Goal: Task Accomplishment & Management: Manage account settings

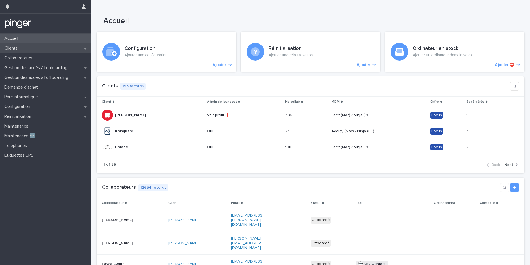
click at [55, 46] on div "Clients" at bounding box center [45, 48] width 91 height 10
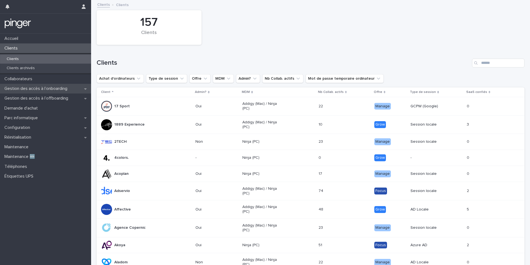
click at [65, 91] on p "Gestion des accès à l’onboarding" at bounding box center [37, 88] width 70 height 5
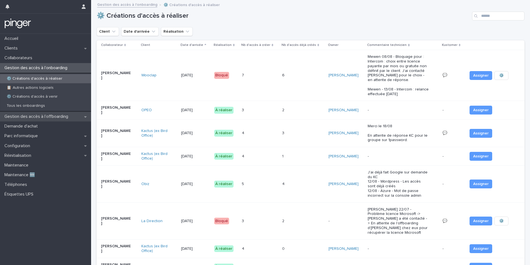
click at [63, 116] on p "Gestion des accès à l’offboarding" at bounding box center [37, 116] width 70 height 5
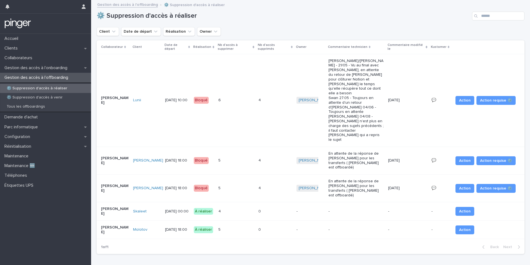
click at [227, 207] on div "4 4" at bounding box center [236, 211] width 36 height 9
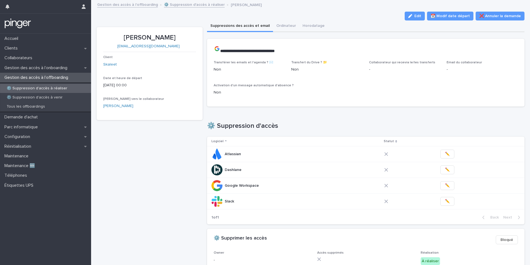
scroll to position [0, 0]
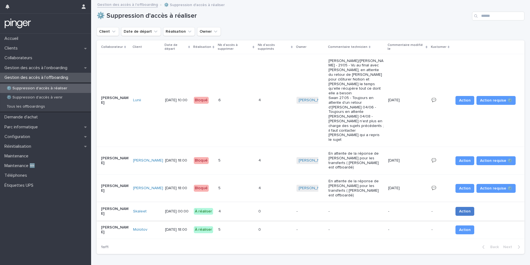
click at [469, 208] on span "Action" at bounding box center [465, 211] width 12 height 6
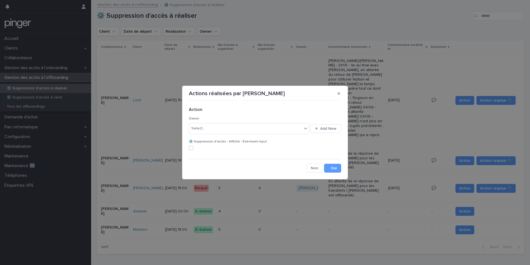
click at [230, 134] on div "Select... Add New" at bounding box center [265, 128] width 152 height 13
click at [231, 132] on div "Select..." at bounding box center [245, 128] width 113 height 9
type input "****"
click at [337, 171] on button "Save" at bounding box center [332, 168] width 17 height 9
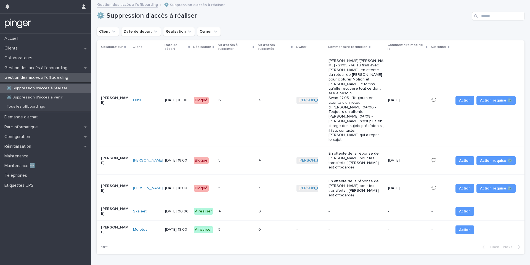
click at [462, 227] on span "Action" at bounding box center [465, 230] width 12 height 6
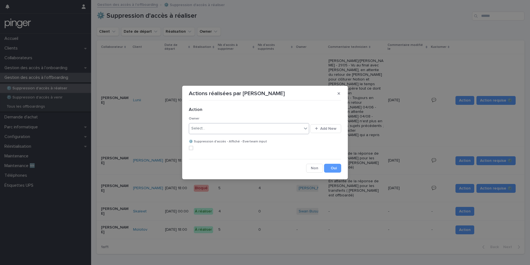
click at [269, 131] on div "Select..." at bounding box center [245, 128] width 113 height 9
type input "***"
click at [334, 170] on button "Save" at bounding box center [332, 168] width 17 height 9
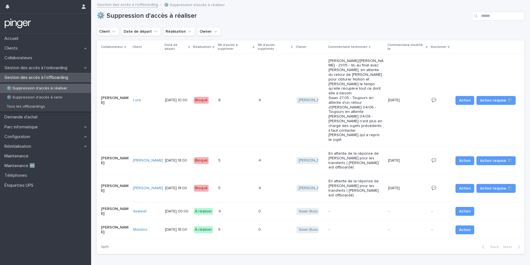
scroll to position [0, 2]
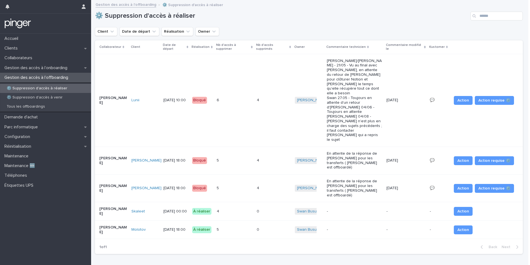
click at [414, 202] on td "-" at bounding box center [405, 211] width 43 height 19
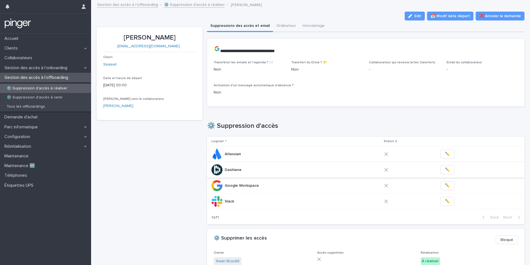
click at [445, 170] on span "✏️" at bounding box center [447, 170] width 5 height 6
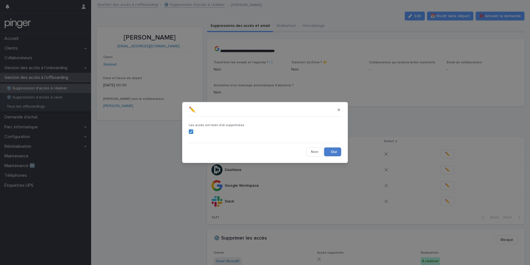
click at [335, 149] on button "Save" at bounding box center [332, 151] width 17 height 9
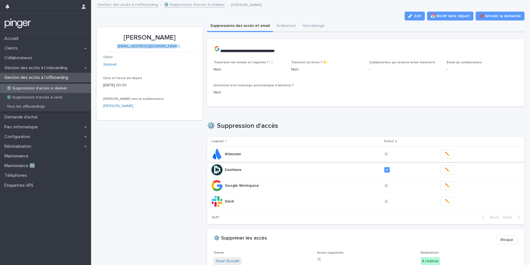
click at [445, 157] on span "✏️" at bounding box center [447, 154] width 5 height 6
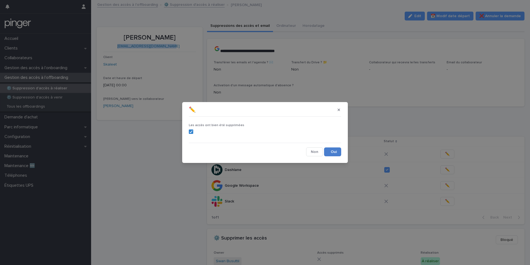
click at [340, 155] on button "Save" at bounding box center [332, 151] width 17 height 9
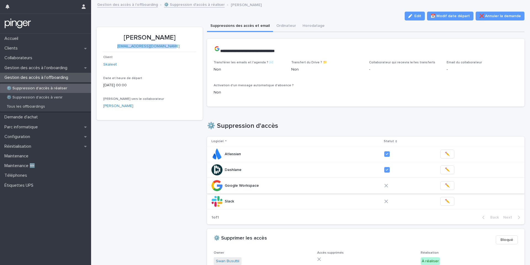
click at [446, 189] on button "✏️" at bounding box center [448, 185] width 14 height 9
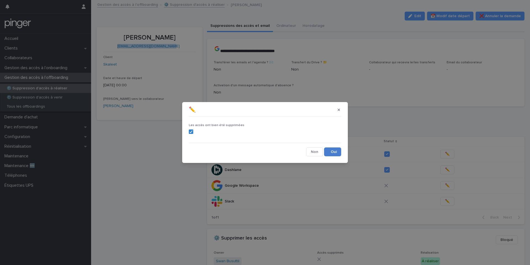
click at [336, 154] on button "Save" at bounding box center [332, 151] width 17 height 9
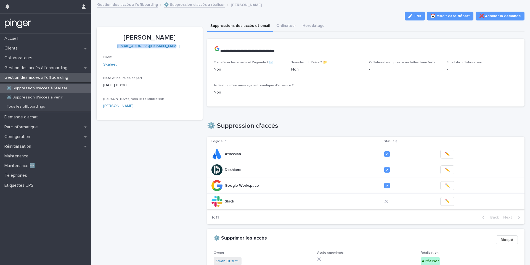
click at [441, 203] on button "✏️" at bounding box center [448, 201] width 14 height 9
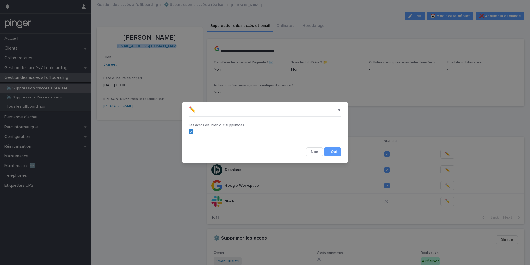
click at [334, 149] on button "Save" at bounding box center [332, 151] width 17 height 9
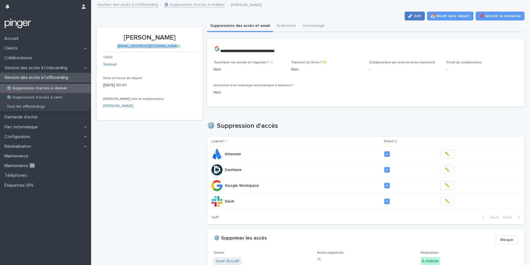
click at [418, 13] on button "Edit" at bounding box center [415, 16] width 20 height 9
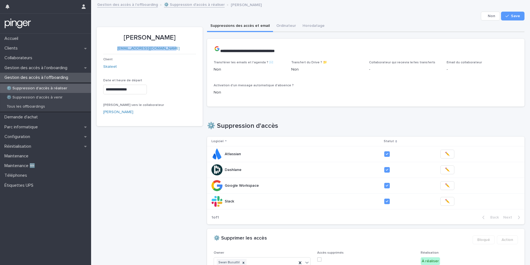
scroll to position [104, 0]
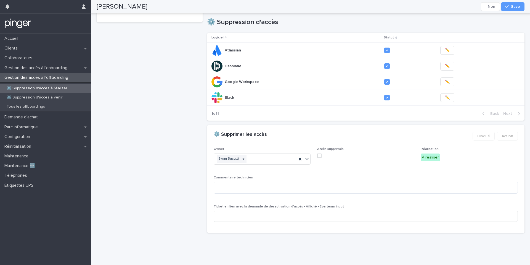
click at [320, 158] on div "Accès supprimés" at bounding box center [365, 154] width 97 height 15
click at [320, 155] on span at bounding box center [319, 155] width 4 height 4
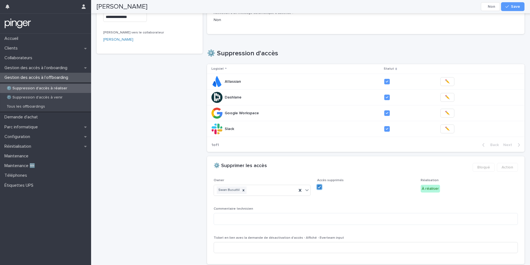
scroll to position [0, 0]
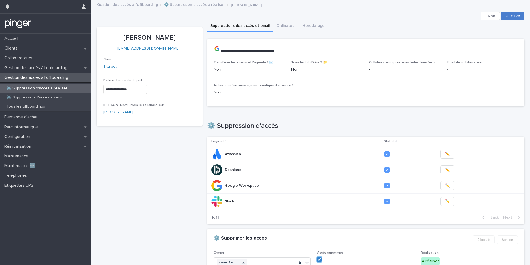
click at [511, 19] on button "Save" at bounding box center [512, 16] width 23 height 9
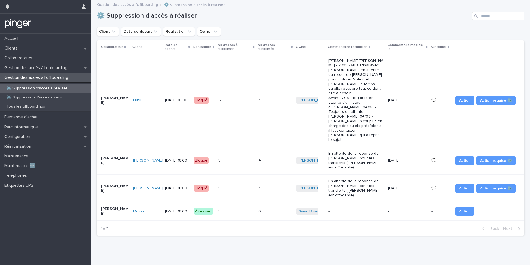
click at [141, 209] on link "Molotov" at bounding box center [140, 211] width 14 height 5
click at [171, 209] on p "[DATE] 18:00" at bounding box center [177, 211] width 24 height 5
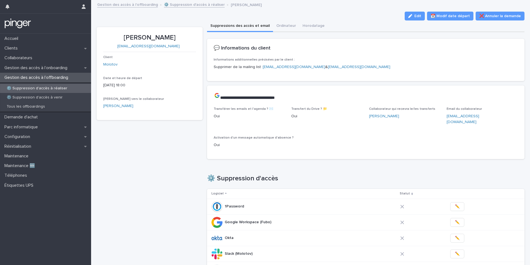
click at [156, 36] on p "[PERSON_NAME]" at bounding box center [149, 38] width 93 height 8
click at [460, 73] on div "Informations additionnelles précisées par le client : Supprimer de la mailing l…" at bounding box center [366, 66] width 304 height 16
click at [182, 73] on div "Client Molotov Date et heure de départ [DATE] 18:00 Lien vers le collaborateur …" at bounding box center [149, 84] width 93 height 58
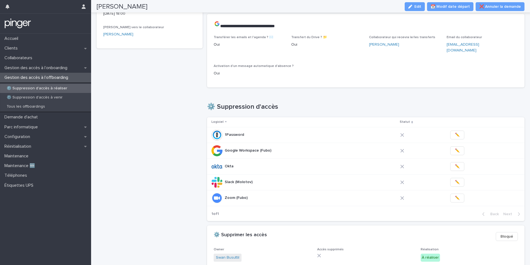
scroll to position [73, 0]
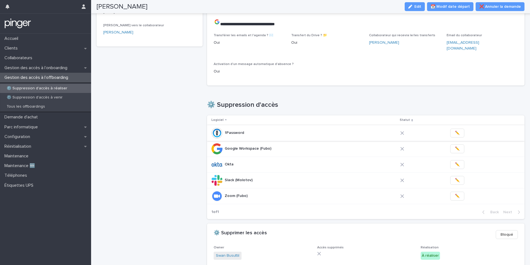
click at [455, 130] on span "✏️" at bounding box center [457, 133] width 5 height 6
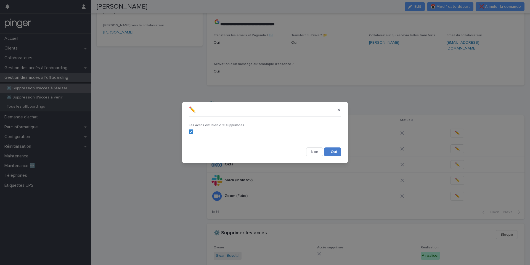
click at [334, 148] on button "Save" at bounding box center [332, 151] width 17 height 9
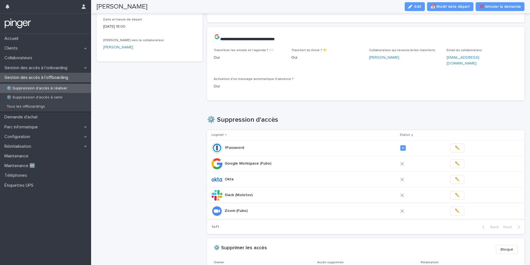
scroll to position [67, 0]
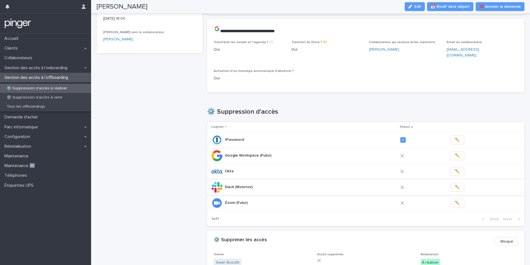
click at [457, 183] on button "✏️" at bounding box center [457, 187] width 14 height 9
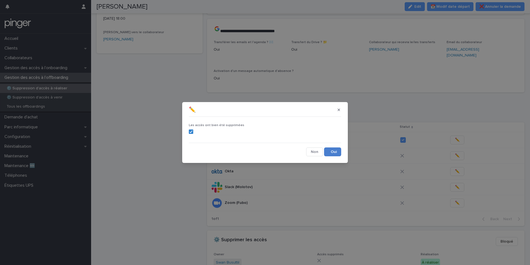
click at [331, 149] on button "Save" at bounding box center [332, 151] width 17 height 9
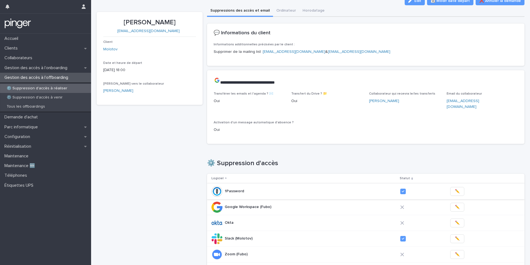
scroll to position [16, 0]
click at [511, 101] on icon "button" at bounding box center [512, 103] width 4 height 4
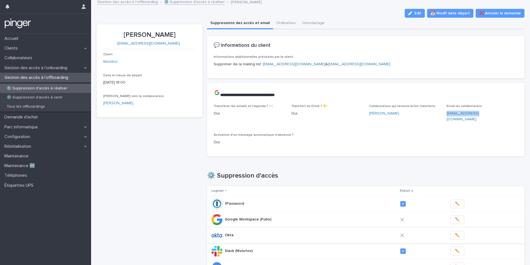
scroll to position [0, 0]
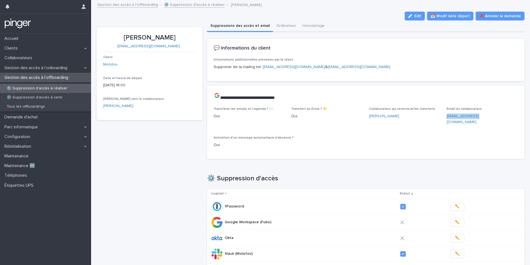
click at [346, 150] on div "Transférer les emails et l'agenda ? ✉️ Oui Transfert du Drive ? 📁  Oui Collabor…" at bounding box center [366, 133] width 318 height 52
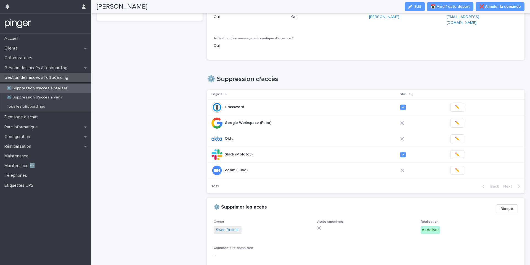
scroll to position [98, 0]
click at [455, 168] on span "✏️" at bounding box center [457, 171] width 5 height 6
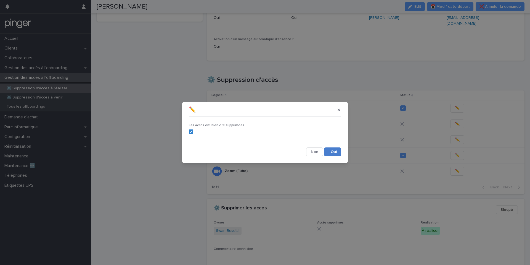
click at [331, 155] on button "Save" at bounding box center [332, 151] width 17 height 9
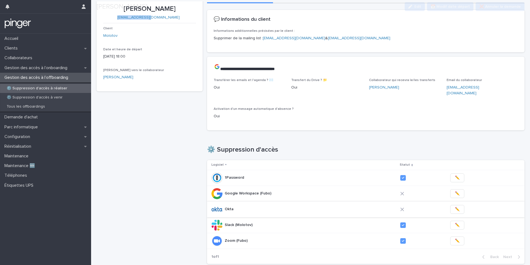
scroll to position [38, 0]
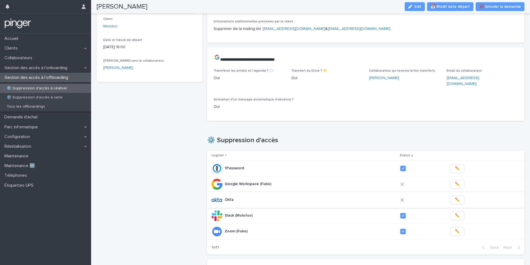
click at [456, 197] on span "✏️" at bounding box center [457, 200] width 5 height 6
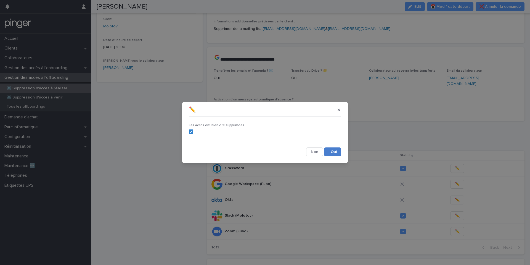
click at [333, 152] on button "Save" at bounding box center [332, 151] width 17 height 9
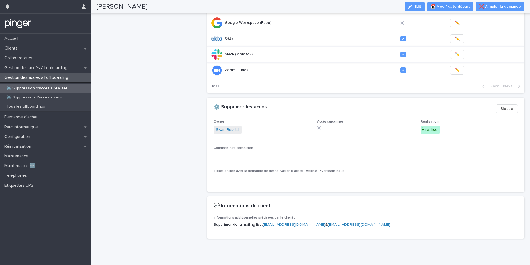
scroll to position [194, 0]
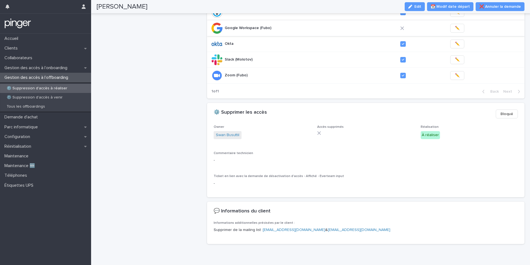
click at [456, 25] on span "✏️" at bounding box center [457, 28] width 5 height 6
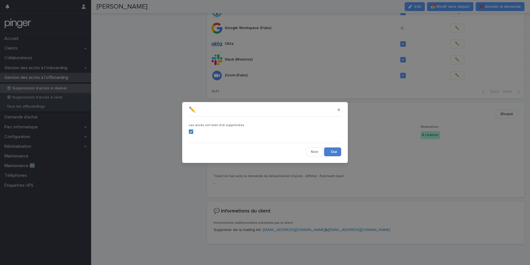
click at [331, 152] on button "Save" at bounding box center [332, 151] width 17 height 9
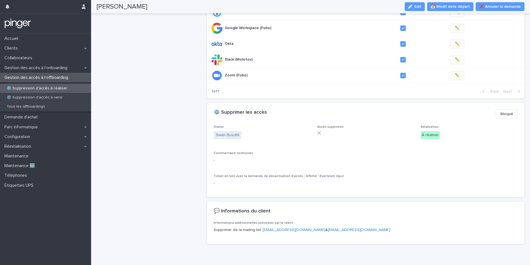
click at [415, 9] on button "Edit" at bounding box center [415, 6] width 20 height 9
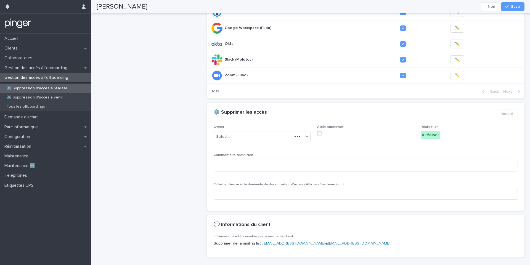
scroll to position [201, 0]
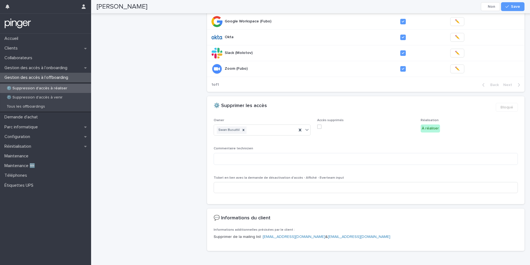
click at [320, 124] on span at bounding box center [319, 126] width 4 height 4
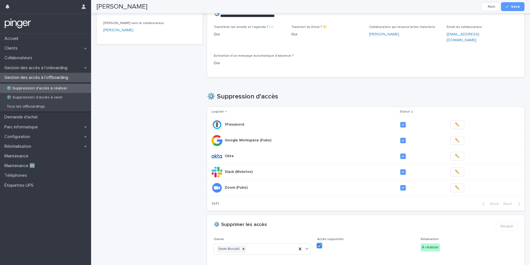
scroll to position [56, 0]
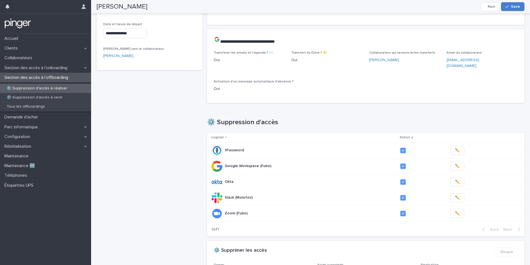
click at [516, 8] on span "Save" at bounding box center [515, 7] width 9 height 4
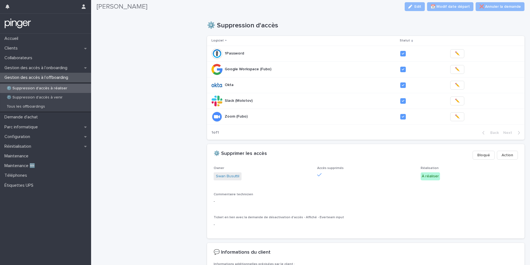
scroll to position [199, 0]
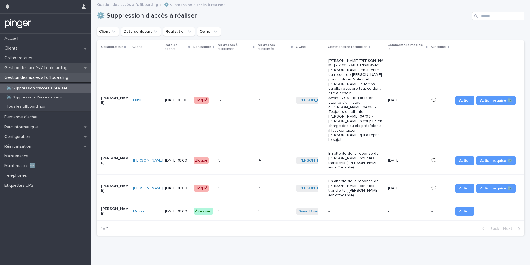
click at [71, 67] on p "Gestion des accès à l’onboarding" at bounding box center [37, 67] width 70 height 5
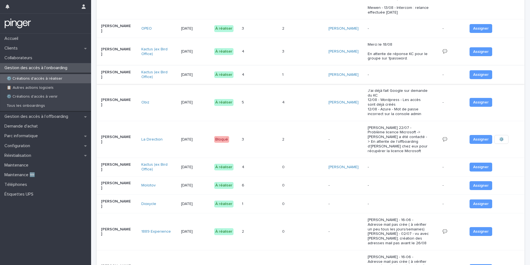
scroll to position [85, 0]
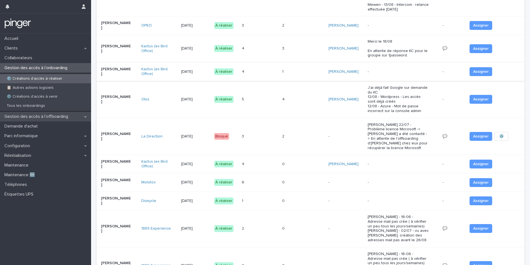
click at [60, 120] on div "Gestion des accès à l’offboarding" at bounding box center [45, 117] width 91 height 10
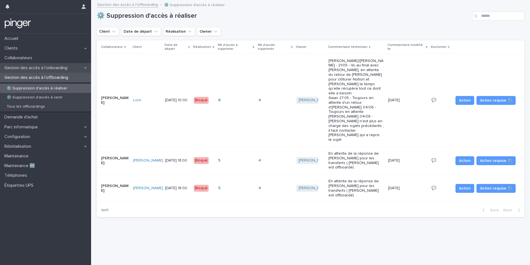
click at [72, 68] on p "Gestion des accès à l’onboarding" at bounding box center [37, 67] width 70 height 5
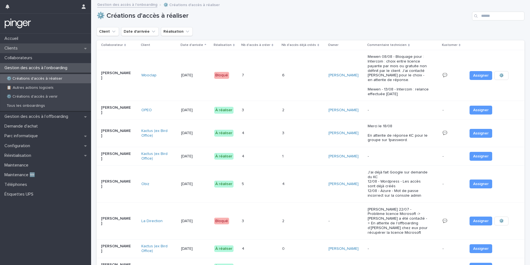
click at [81, 44] on div "Clients" at bounding box center [45, 48] width 91 height 10
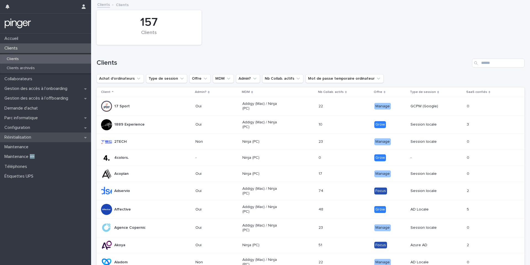
click at [52, 132] on div "Réinitialisation" at bounding box center [45, 137] width 91 height 10
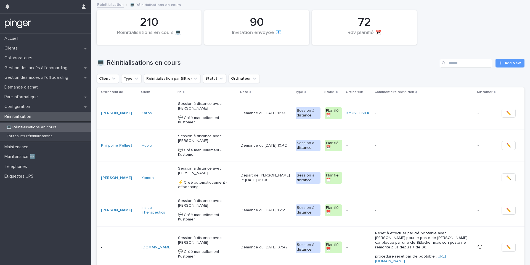
click at [507, 67] on div "💻 Réinitialisations en cours Add New" at bounding box center [311, 61] width 428 height 27
click at [507, 59] on link "Add New" at bounding box center [510, 63] width 29 height 9
click at [477, 63] on input "Search" at bounding box center [466, 63] width 52 height 9
type input "******"
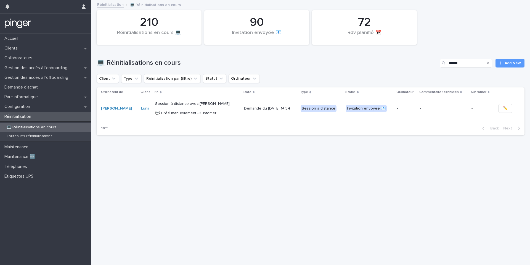
click at [280, 104] on div "Demande du [DATE] 14:34" at bounding box center [270, 108] width 52 height 9
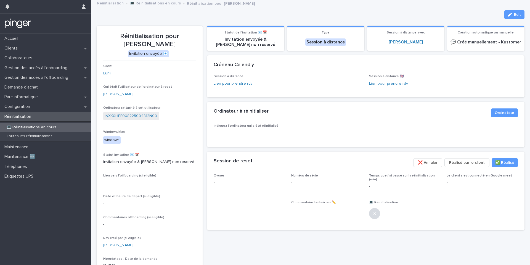
scroll to position [1, 0]
click at [508, 13] on icon "button" at bounding box center [510, 15] width 4 height 4
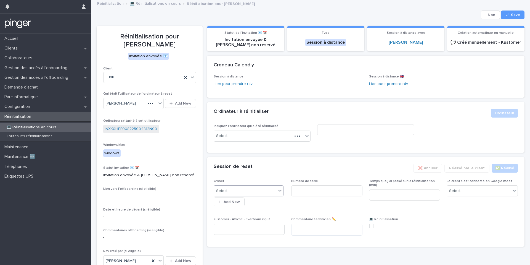
click at [260, 187] on div "Select..." at bounding box center [245, 190] width 63 height 9
type input "****"
click at [279, 133] on div "Select..." at bounding box center [258, 135] width 89 height 9
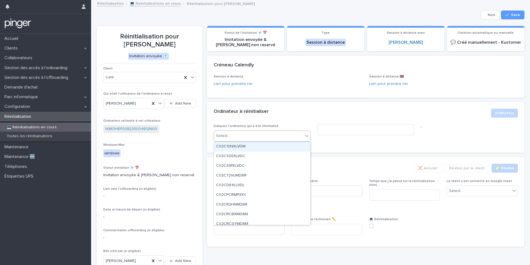
paste input "**********"
type input "**********"
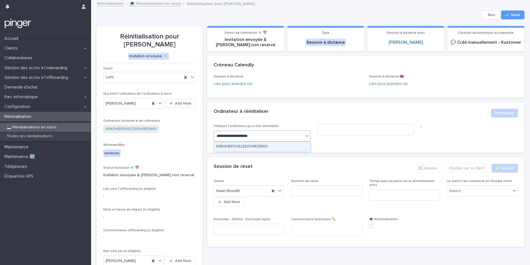
click at [288, 144] on div "NXK0HEF008225004812N00" at bounding box center [262, 147] width 96 height 10
click at [330, 134] on input at bounding box center [365, 129] width 97 height 11
click at [315, 190] on input at bounding box center [326, 190] width 71 height 11
paste input "**********"
type input "**********"
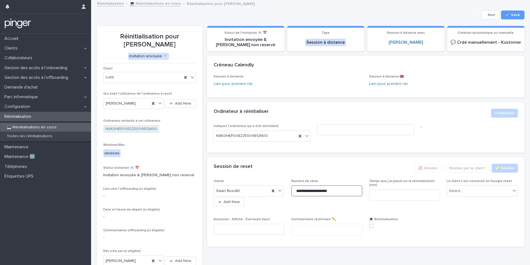
type input "**********"
click at [398, 190] on input at bounding box center [404, 194] width 71 height 11
type input "**"
click at [466, 188] on div "Select..." at bounding box center [479, 190] width 64 height 9
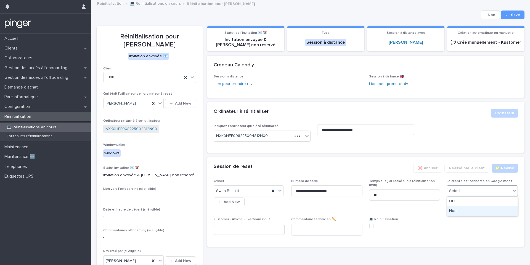
click at [461, 208] on div "Non" at bounding box center [482, 211] width 71 height 10
click at [464, 191] on div "Non" at bounding box center [475, 190] width 57 height 9
click at [463, 203] on div "Oui" at bounding box center [482, 201] width 71 height 10
click at [371, 225] on span at bounding box center [371, 225] width 4 height 4
click at [517, 15] on span "Save" at bounding box center [515, 15] width 9 height 4
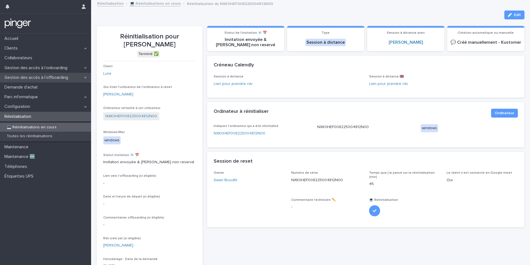
click at [59, 74] on div "Gestion des accès à l’offboarding" at bounding box center [45, 78] width 91 height 10
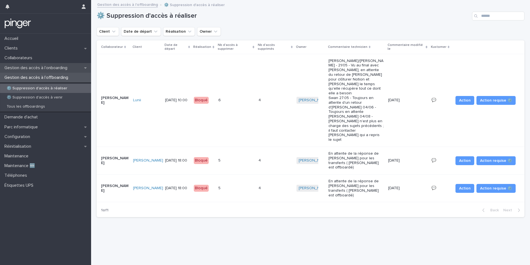
click at [64, 67] on p "Gestion des accès à l’onboarding" at bounding box center [37, 67] width 70 height 5
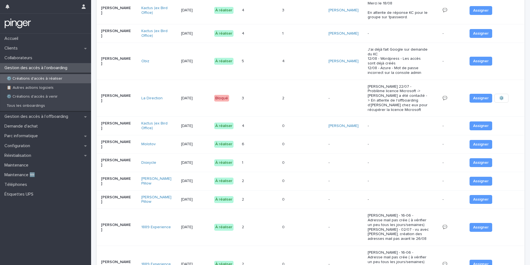
scroll to position [128, 0]
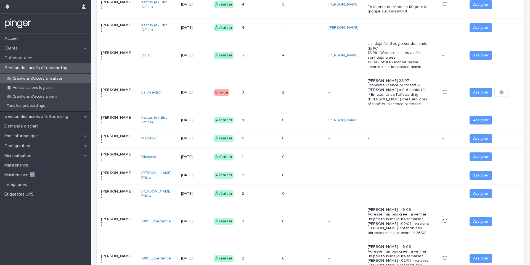
click at [220, 153] on div "À réaliser" at bounding box center [223, 156] width 19 height 7
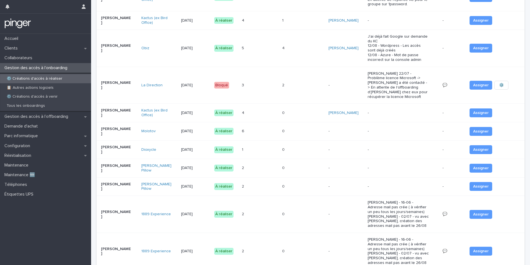
scroll to position [136, 0]
click at [283, 163] on div "0 0" at bounding box center [303, 167] width 42 height 9
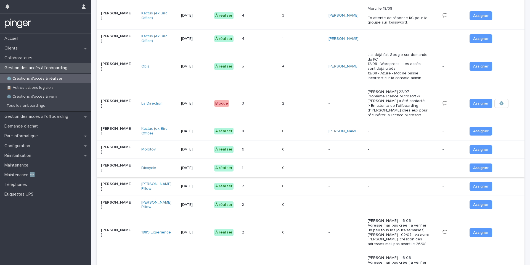
scroll to position [117, 0]
click at [480, 184] on span "Assigner" at bounding box center [480, 187] width 15 height 6
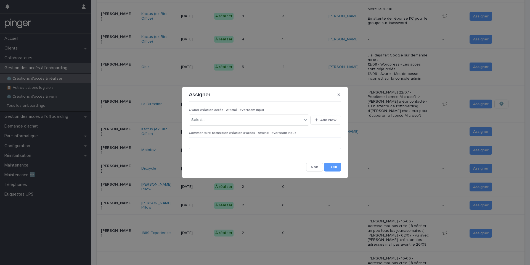
click at [257, 112] on p "Owner création accès - Affiché - Everteam input" at bounding box center [265, 110] width 152 height 4
click at [252, 123] on div "Select..." at bounding box center [245, 119] width 113 height 9
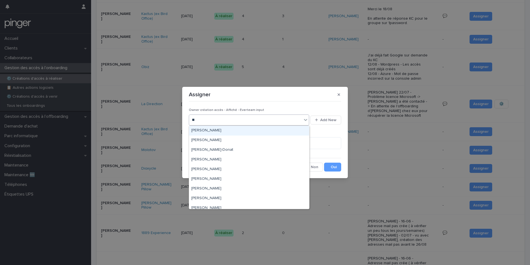
type input "****"
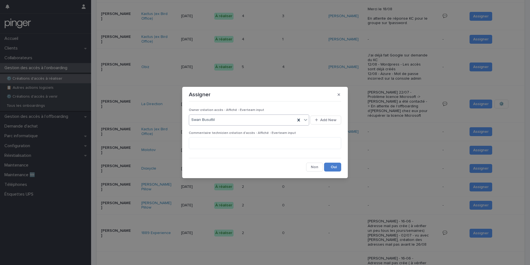
click at [335, 166] on button "Save" at bounding box center [332, 166] width 17 height 9
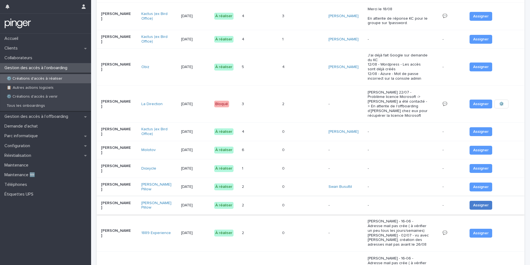
click at [475, 202] on span "Assigner" at bounding box center [480, 205] width 15 height 6
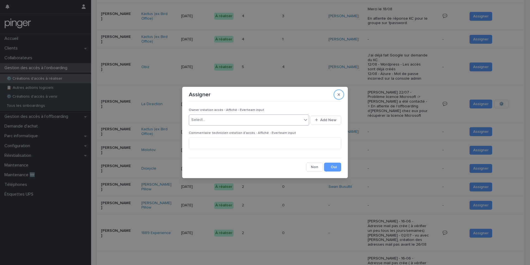
click at [256, 123] on div "Select..." at bounding box center [245, 119] width 113 height 9
type input "****"
click at [332, 169] on button "Save" at bounding box center [332, 166] width 17 height 9
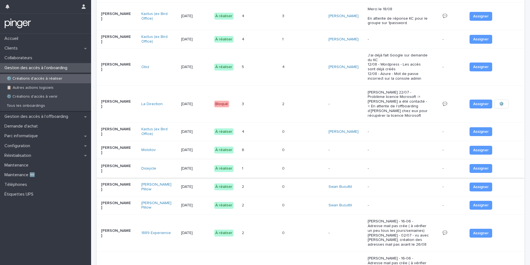
click at [470, 201] on button "Assigner" at bounding box center [481, 205] width 23 height 9
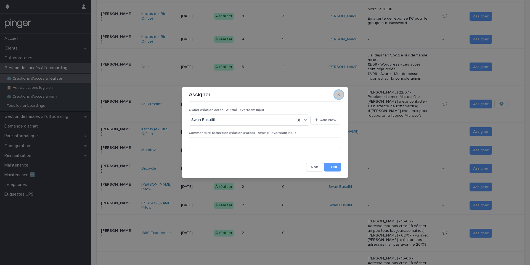
click at [341, 93] on button "button" at bounding box center [338, 94] width 9 height 9
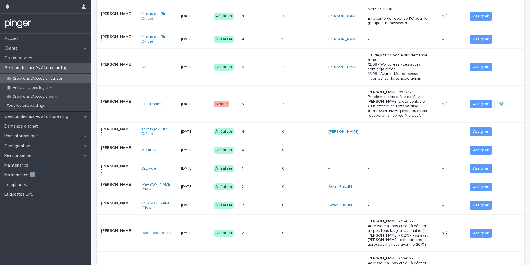
click at [313, 179] on td "0 0" at bounding box center [303, 187] width 47 height 19
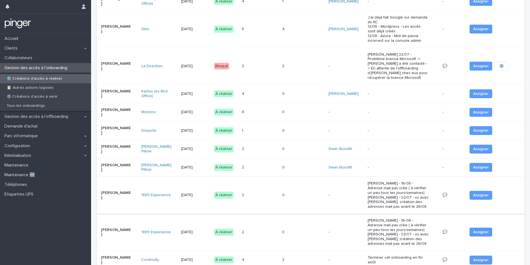
scroll to position [151, 0]
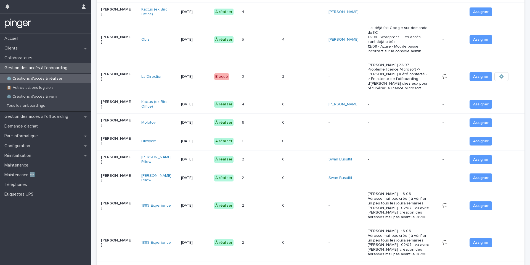
click at [270, 155] on div "2 2" at bounding box center [260, 159] width 36 height 9
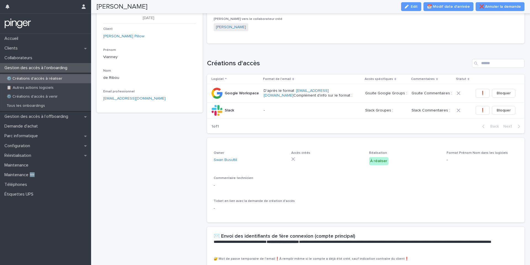
scroll to position [28, 0]
click at [143, 2] on div "[PERSON_NAME] Edit 📆 Modif date d'arrivée ❌ [PERSON_NAME] la demande" at bounding box center [311, 6] width 428 height 13
copy div "[PERSON_NAME] Edit 📆 Modif date d'arrivée ❌ Annuler la demande Edit 📆 Modif dat…"
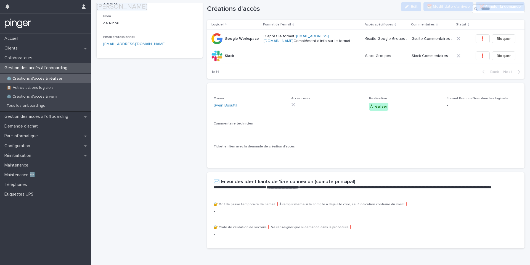
scroll to position [98, 0]
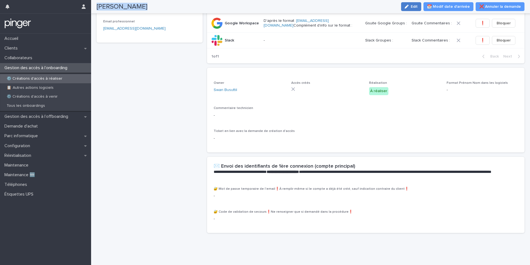
click at [409, 5] on icon "button" at bounding box center [407, 7] width 4 height 4
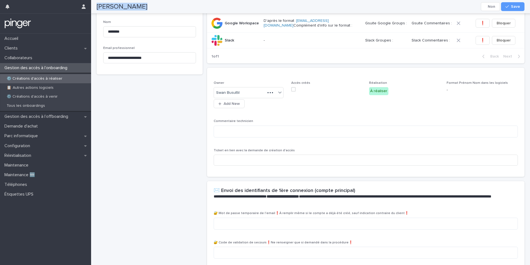
scroll to position [116, 0]
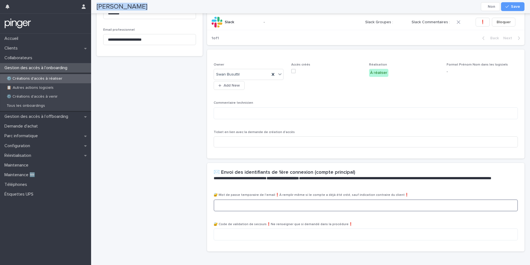
click at [292, 206] on textarea at bounding box center [366, 205] width 304 height 12
paste textarea "**********"
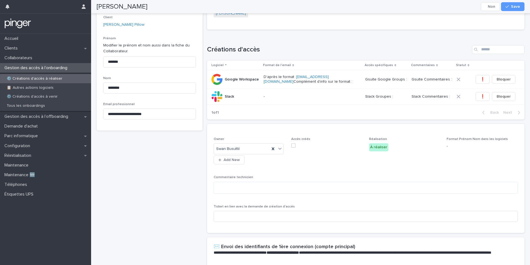
scroll to position [41, 0]
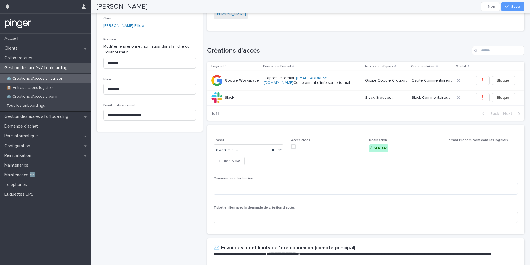
type textarea "**********"
click at [481, 81] on span "❗" at bounding box center [483, 81] width 5 height 6
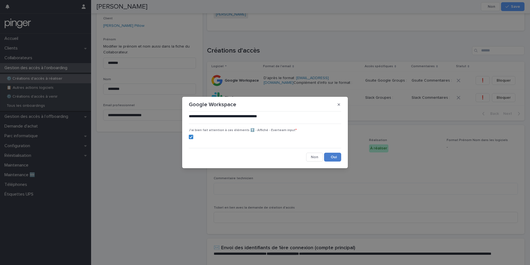
click at [332, 155] on button "Save" at bounding box center [332, 156] width 17 height 9
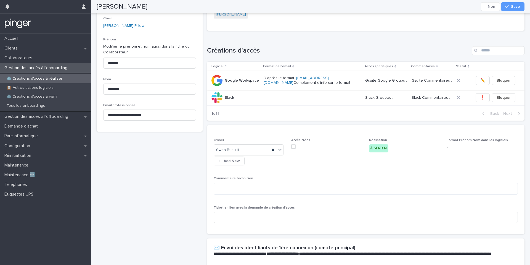
click at [481, 81] on span "✏️" at bounding box center [483, 81] width 5 height 6
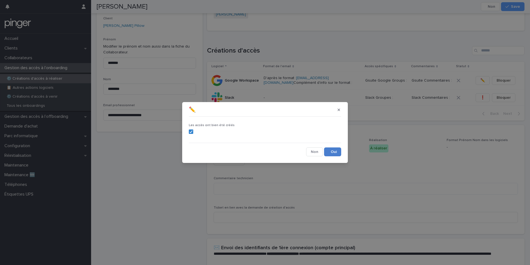
click at [333, 152] on button "Save" at bounding box center [332, 151] width 17 height 9
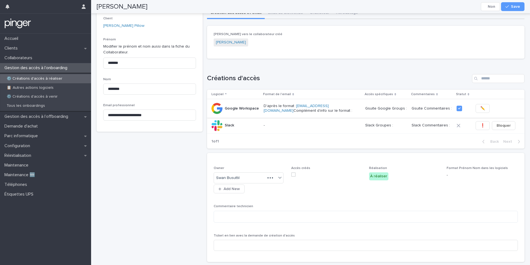
scroll to position [55, 0]
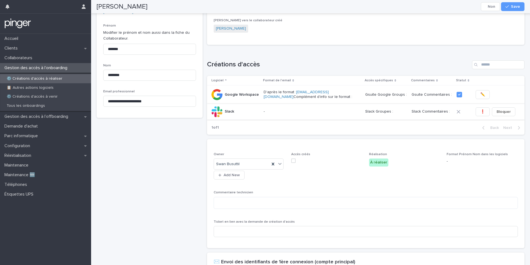
click at [481, 109] on span "❗" at bounding box center [483, 112] width 5 height 6
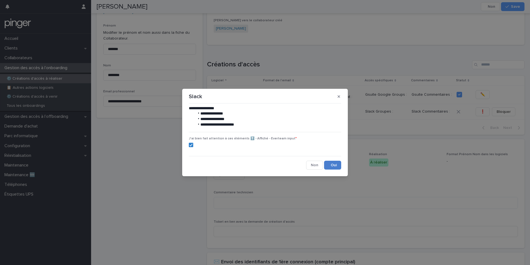
click at [334, 165] on button "Save" at bounding box center [332, 164] width 17 height 9
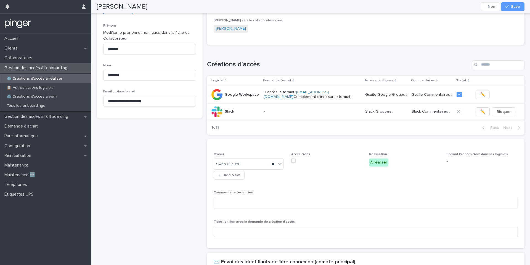
click at [481, 110] on button "✏️" at bounding box center [483, 111] width 14 height 9
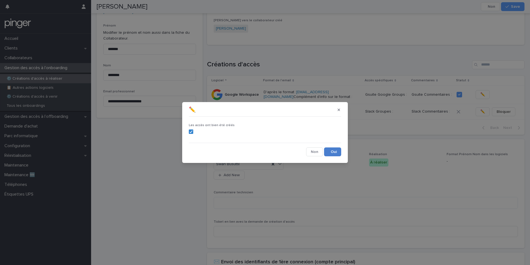
click at [331, 153] on button "Save" at bounding box center [332, 151] width 17 height 9
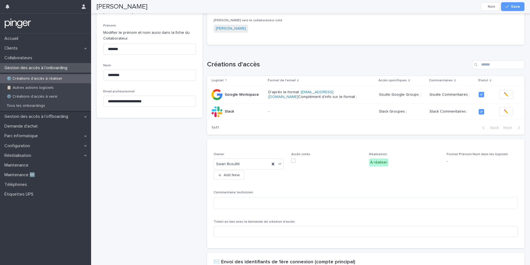
click at [295, 160] on span at bounding box center [293, 160] width 4 height 4
click at [515, 7] on span "Save" at bounding box center [515, 7] width 9 height 4
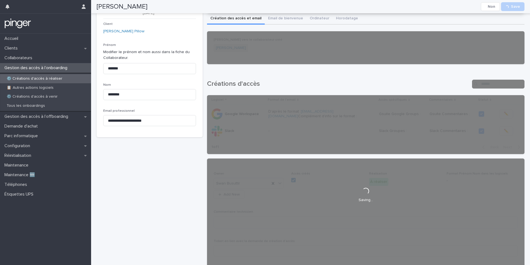
scroll to position [0, 0]
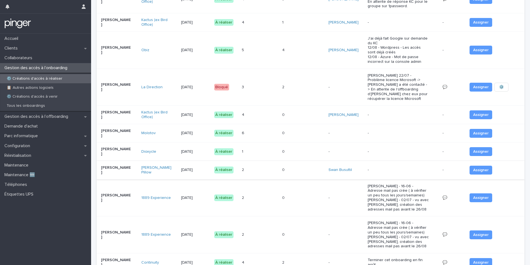
scroll to position [124, 0]
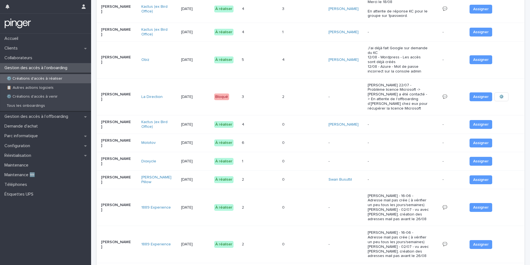
click at [323, 175] on div "0 0" at bounding box center [303, 179] width 42 height 9
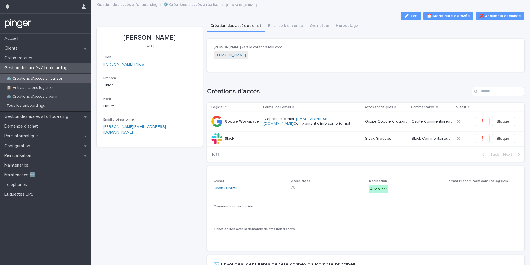
click at [476, 122] on button "❗" at bounding box center [483, 121] width 14 height 9
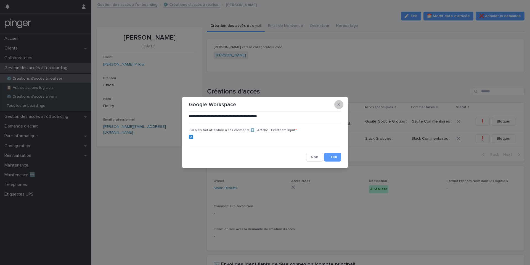
click at [341, 104] on button "button" at bounding box center [338, 104] width 9 height 9
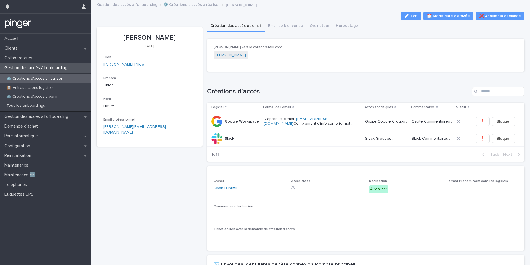
click at [162, 33] on div "[PERSON_NAME]" at bounding box center [149, 37] width 93 height 9
click at [165, 31] on section "[PERSON_NAME] [DATE] Client [PERSON_NAME] Pillow Prénom [PERSON_NAME] Email pro…" at bounding box center [150, 86] width 106 height 119
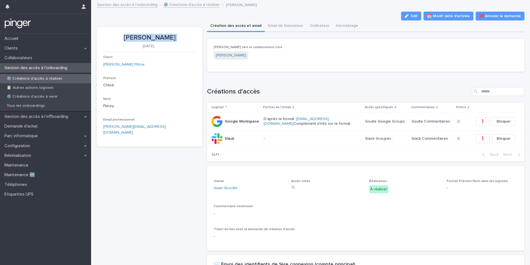
copy p "[PERSON_NAME]"
click at [415, 16] on span "Edit" at bounding box center [414, 16] width 7 height 4
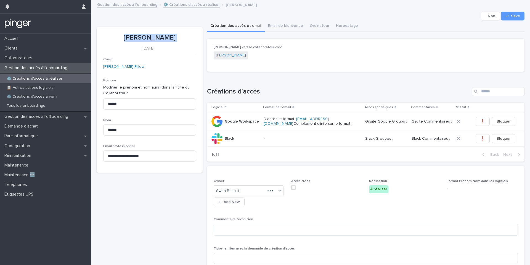
scroll to position [135, 0]
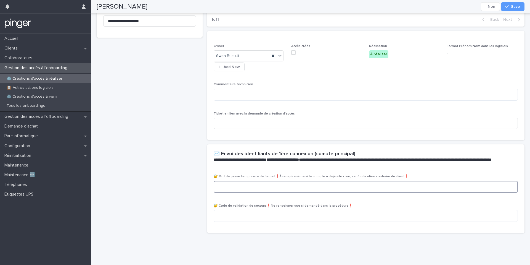
click at [368, 185] on textarea at bounding box center [366, 187] width 304 height 12
paste textarea "**********"
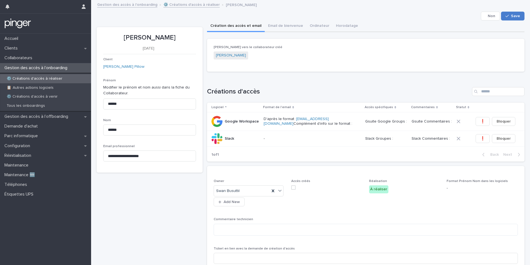
type textarea "**********"
click at [508, 17] on icon "button" at bounding box center [507, 16] width 3 height 4
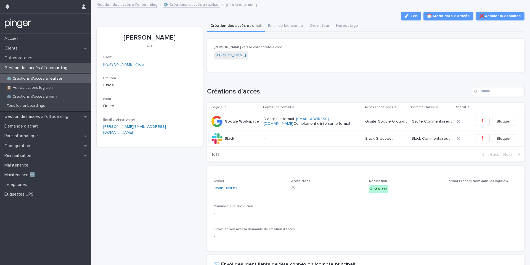
click at [237, 54] on link "[PERSON_NAME]" at bounding box center [231, 55] width 30 height 6
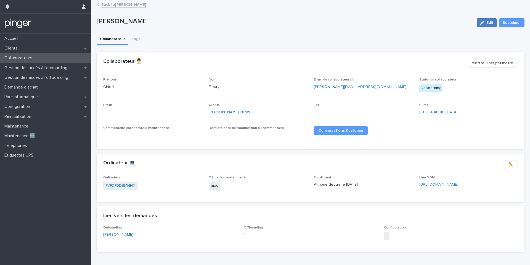
click at [487, 23] on span "Edit" at bounding box center [490, 23] width 7 height 4
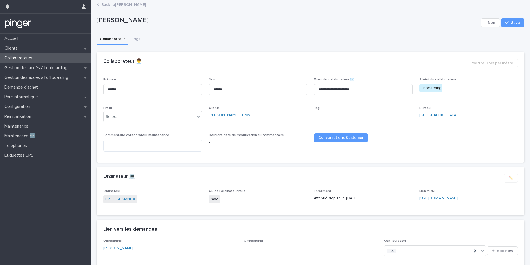
scroll to position [36, 0]
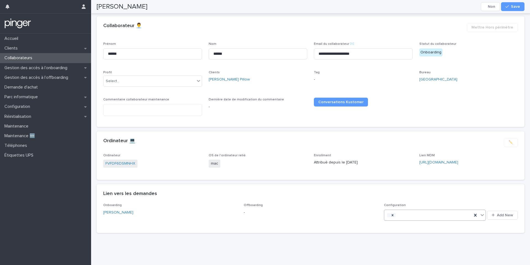
click at [409, 213] on div at bounding box center [428, 214] width 88 height 9
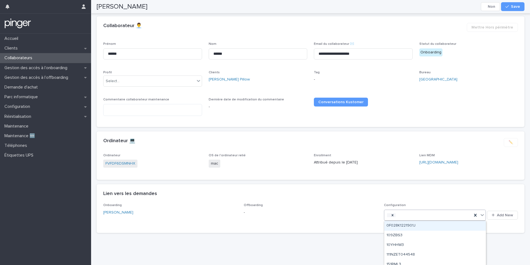
paste input "**********"
type input "**********"
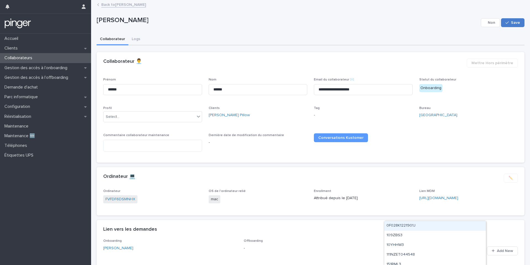
click at [513, 26] on button "Save" at bounding box center [512, 22] width 23 height 9
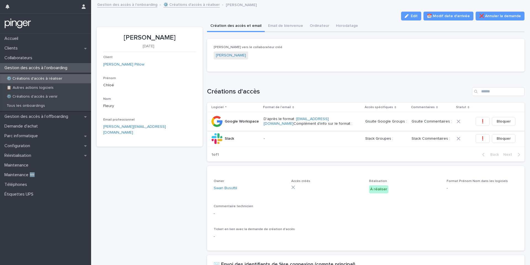
click at [481, 118] on span "❗" at bounding box center [483, 121] width 5 height 6
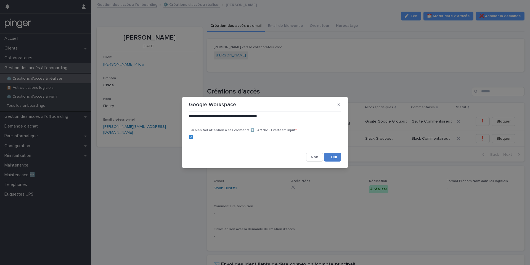
click at [334, 157] on button "Save" at bounding box center [332, 156] width 17 height 9
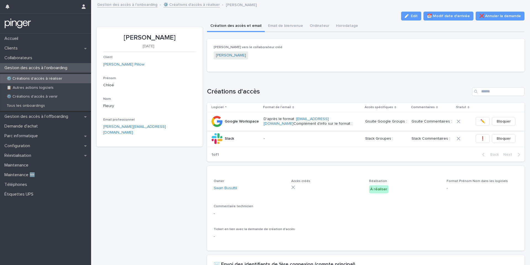
click at [481, 121] on span "✏️" at bounding box center [483, 121] width 5 height 6
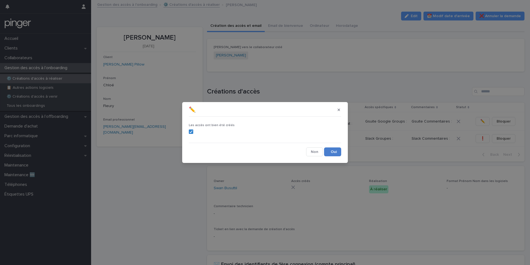
click at [329, 150] on button "Save" at bounding box center [332, 151] width 17 height 9
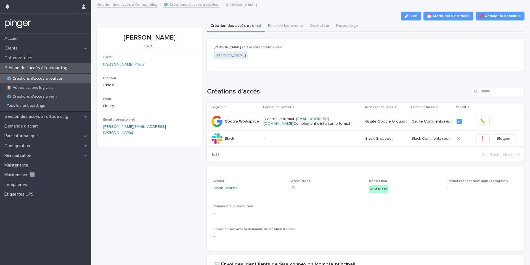
click at [481, 140] on span "❗" at bounding box center [483, 139] width 5 height 6
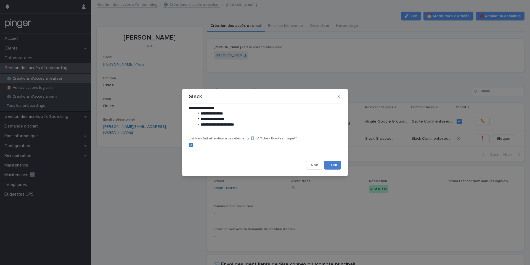
click at [327, 160] on button "Save" at bounding box center [332, 164] width 17 height 9
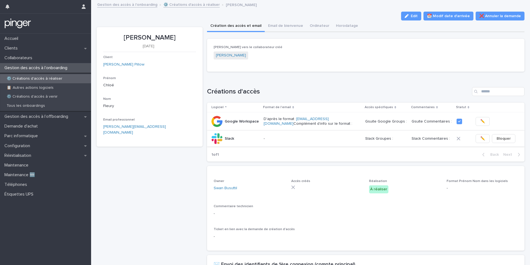
click at [481, 138] on span "✏️" at bounding box center [483, 139] width 5 height 6
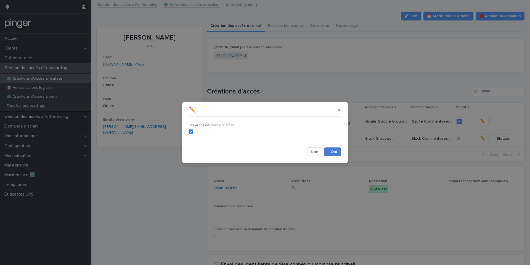
click at [340, 150] on button "Save" at bounding box center [332, 151] width 17 height 9
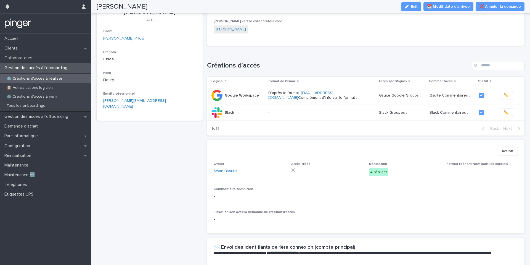
scroll to position [24, 0]
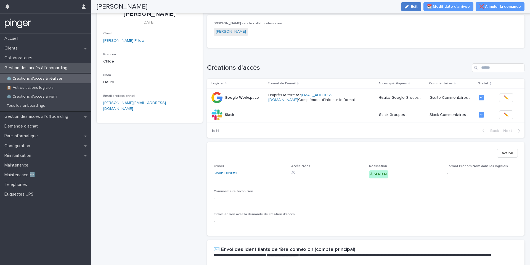
click at [413, 9] on button "Edit" at bounding box center [411, 6] width 20 height 9
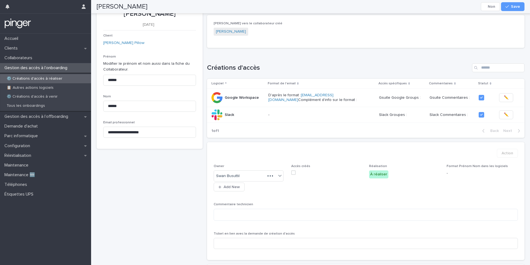
scroll to position [42, 0]
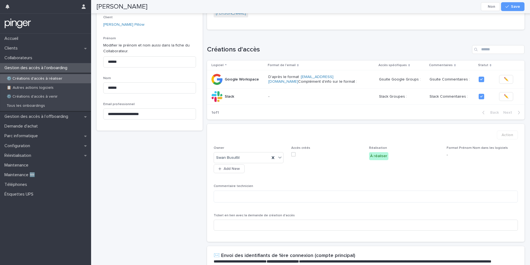
click at [296, 155] on label at bounding box center [326, 154] width 71 height 4
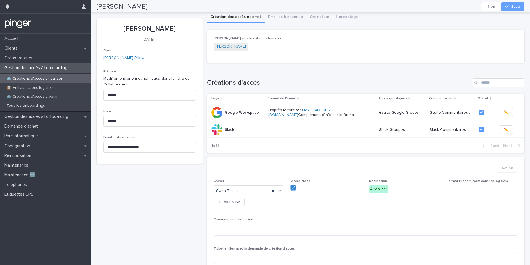
scroll to position [0, 0]
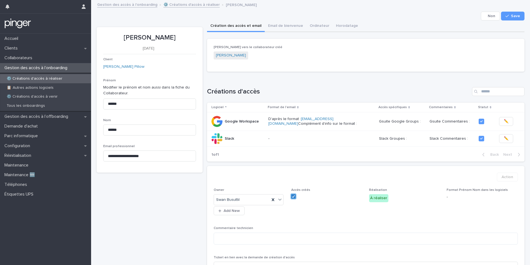
click at [391, 190] on p "Réalisation" at bounding box center [404, 190] width 71 height 4
click at [516, 15] on span "Save" at bounding box center [515, 16] width 9 height 4
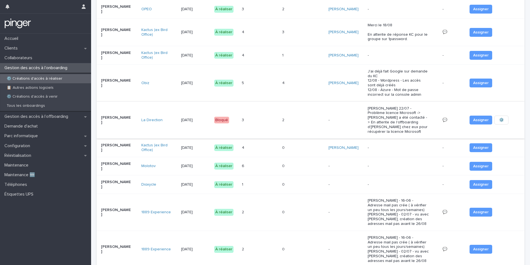
scroll to position [101, 0]
click at [407, 146] on td "-" at bounding box center [403, 147] width 75 height 19
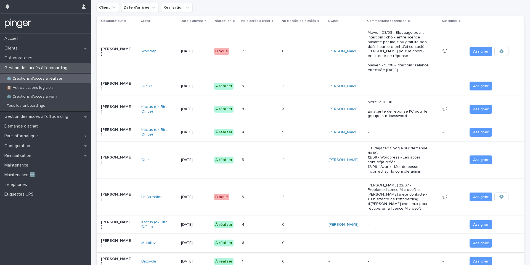
scroll to position [45, 0]
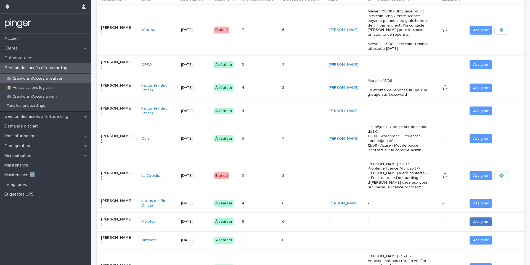
click at [476, 219] on span "Assigner" at bounding box center [480, 222] width 15 height 6
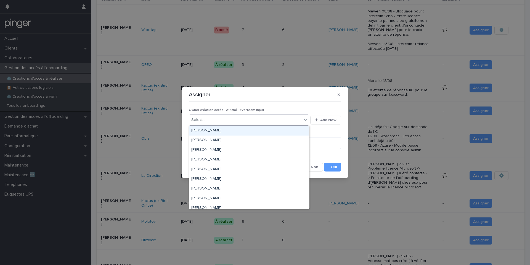
click at [268, 123] on div "Select..." at bounding box center [245, 119] width 113 height 9
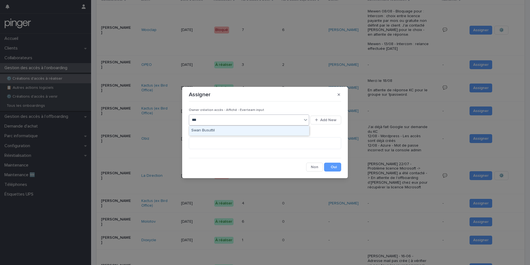
type input "****"
click at [338, 166] on button "Save" at bounding box center [332, 166] width 17 height 9
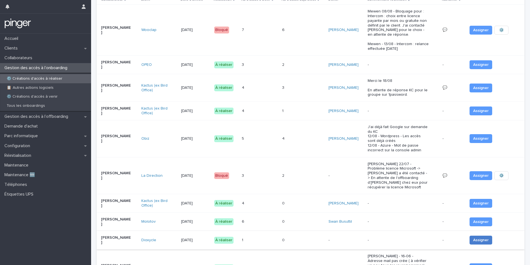
click at [487, 235] on button "Assigner" at bounding box center [481, 239] width 23 height 9
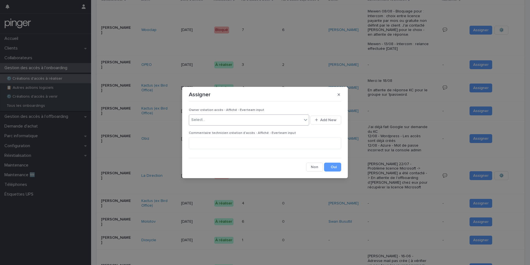
click at [259, 123] on div "Select..." at bounding box center [245, 119] width 113 height 9
type input "****"
click at [334, 162] on div "Owner création accès - Affiché - Everteam input option Swan Busuttil, selected.…" at bounding box center [265, 138] width 152 height 68
click at [333, 164] on button "Save" at bounding box center [332, 166] width 17 height 9
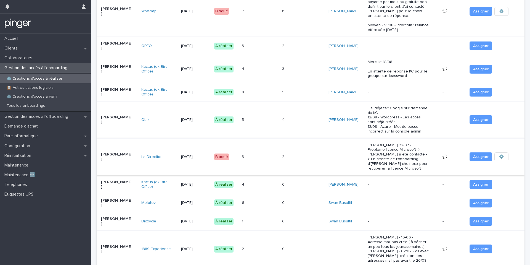
scroll to position [67, 0]
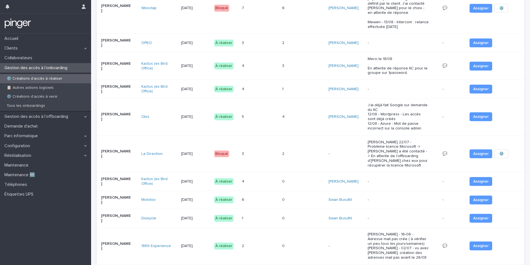
click at [275, 195] on div "6 6" at bounding box center [260, 199] width 36 height 9
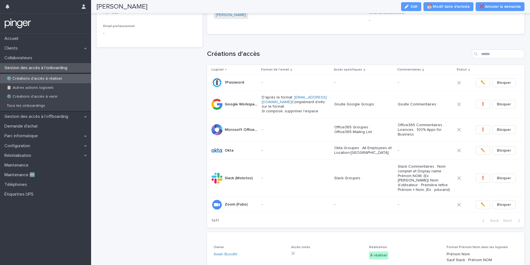
scroll to position [93, 0]
